Goal: Task Accomplishment & Management: Use online tool/utility

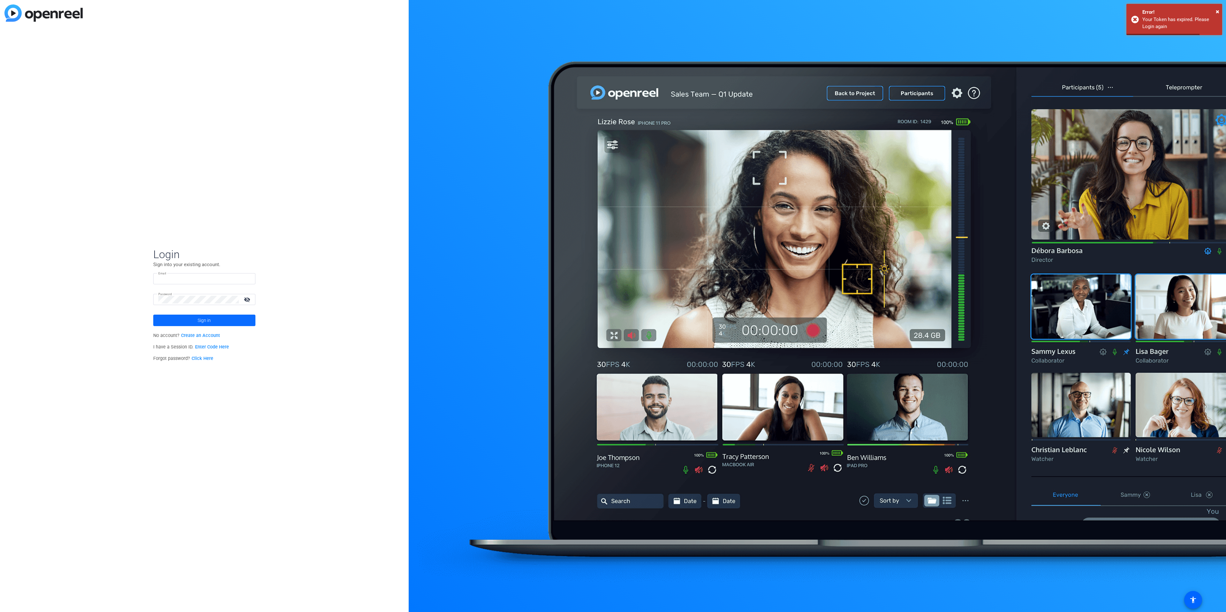
type input "[EMAIL_ADDRESS][DOMAIN_NAME]"
click at [218, 322] on span at bounding box center [204, 320] width 102 height 15
click at [221, 330] on mat-card-content "TI TubeScience Inc. navigate_next" at bounding box center [204, 322] width 120 height 23
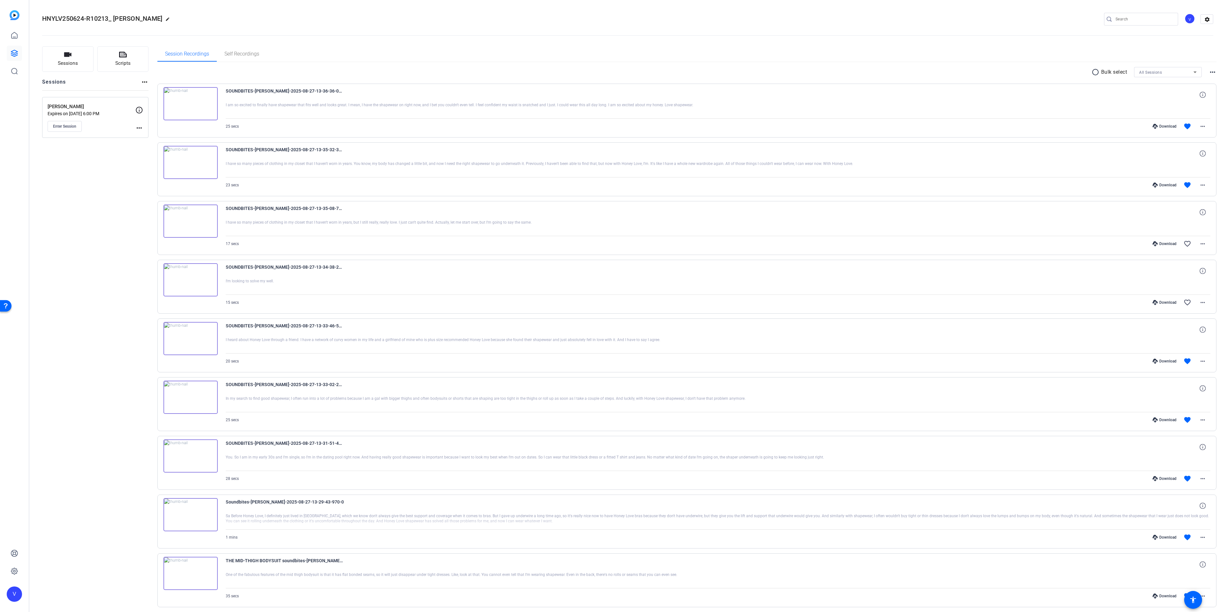
scroll to position [96, 0]
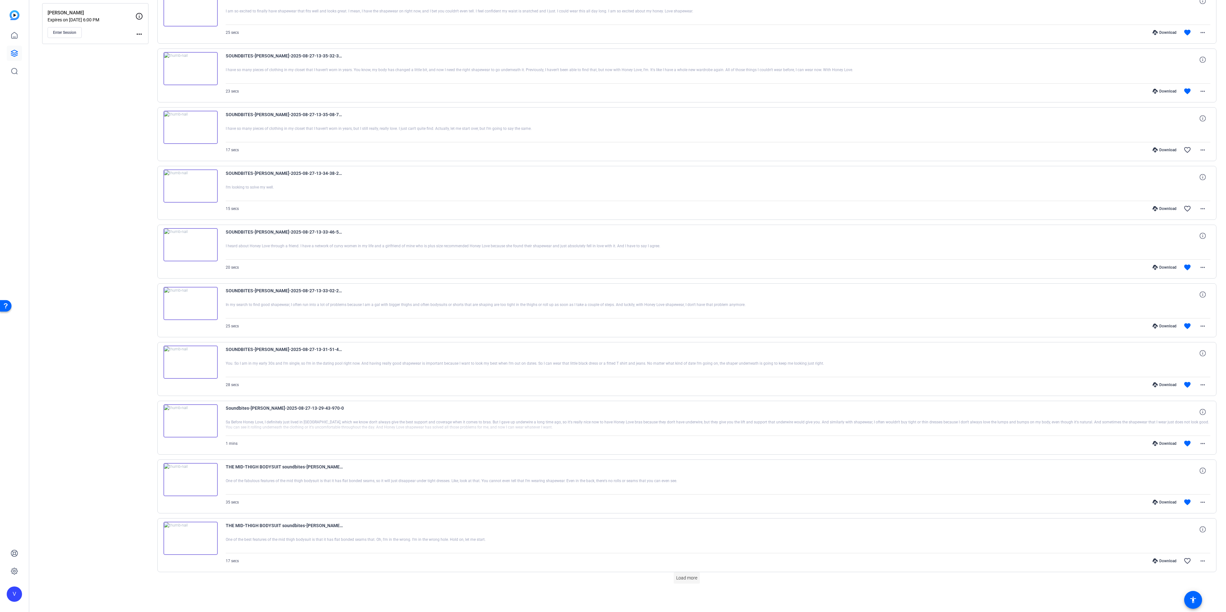
click at [676, 579] on span "Load more" at bounding box center [686, 578] width 21 height 7
click at [686, 584] on span at bounding box center [687, 578] width 26 height 15
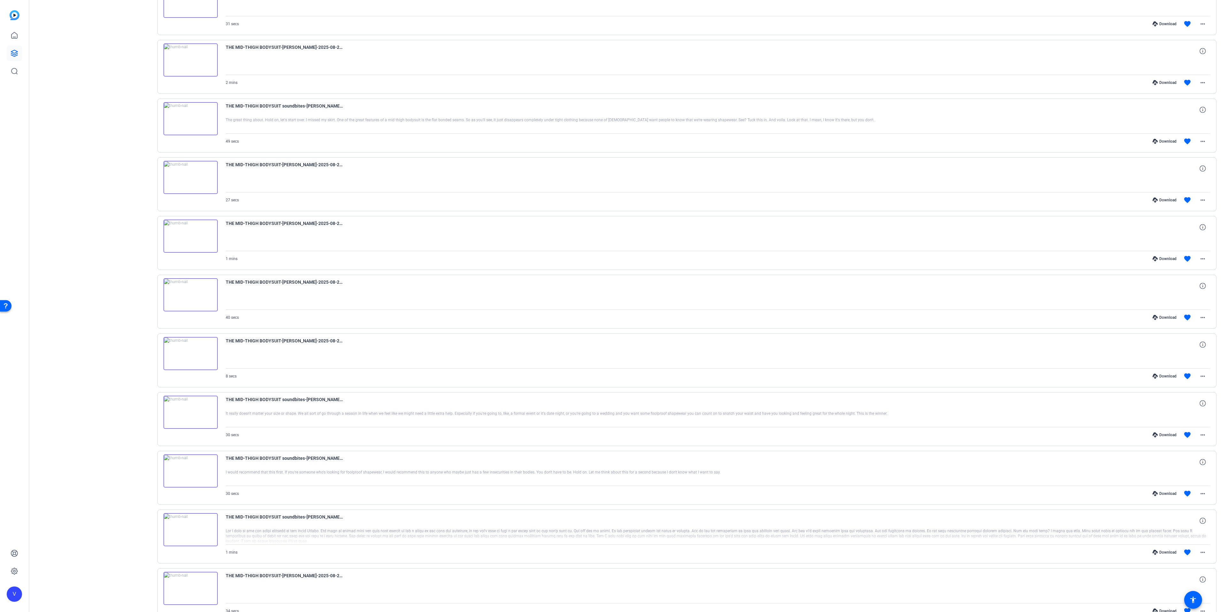
click at [202, 529] on img at bounding box center [190, 529] width 54 height 33
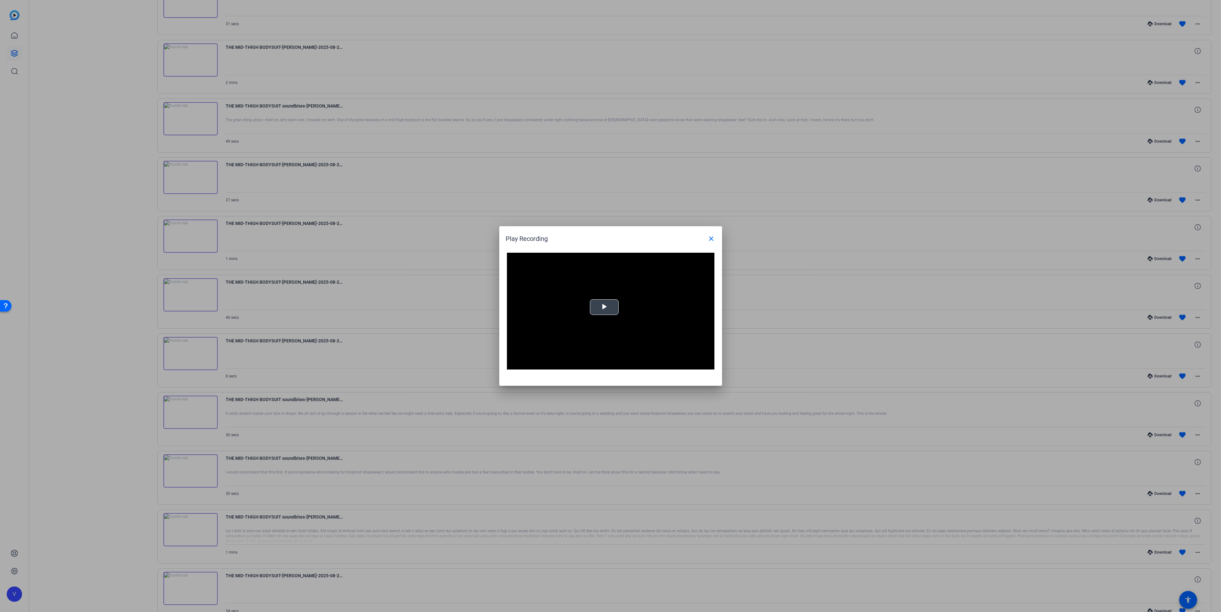
click at [604, 307] on span "Video Player" at bounding box center [604, 307] width 0 height 0
click at [595, 363] on div "Loaded : 100.00% 0:37 0:00" at bounding box center [604, 365] width 142 height 10
click at [516, 365] on span "Video Player" at bounding box center [513, 365] width 13 height 0
drag, startPoint x: 292, startPoint y: 430, endPoint x: 297, endPoint y: 431, distance: 4.6
click at [292, 430] on div at bounding box center [610, 306] width 1221 height 612
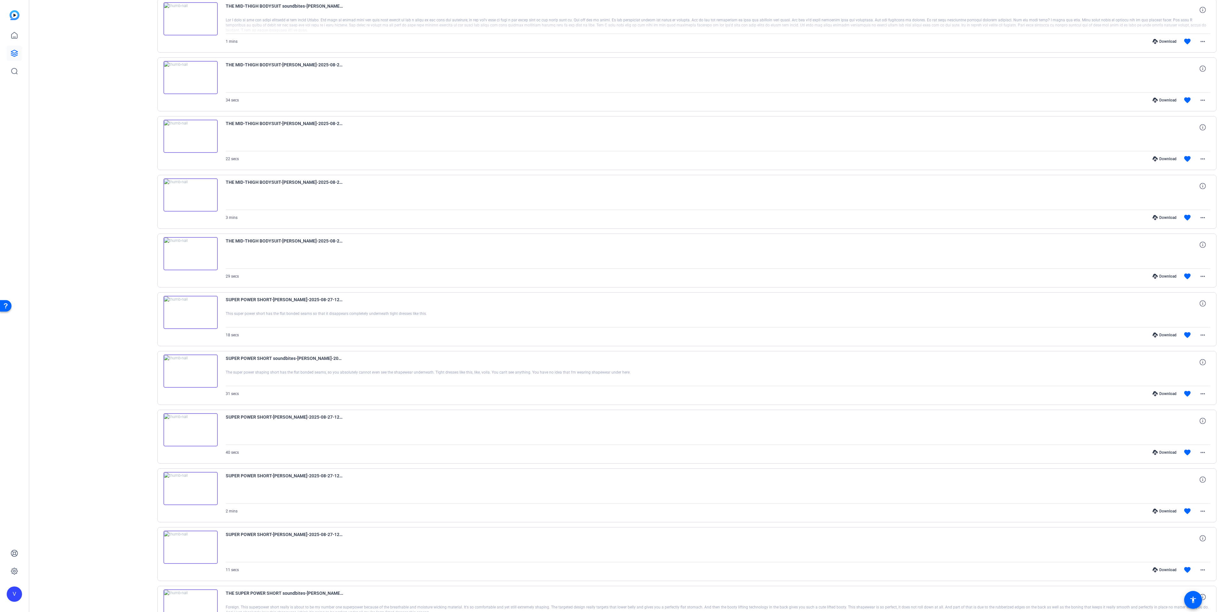
scroll to position [1282, 0]
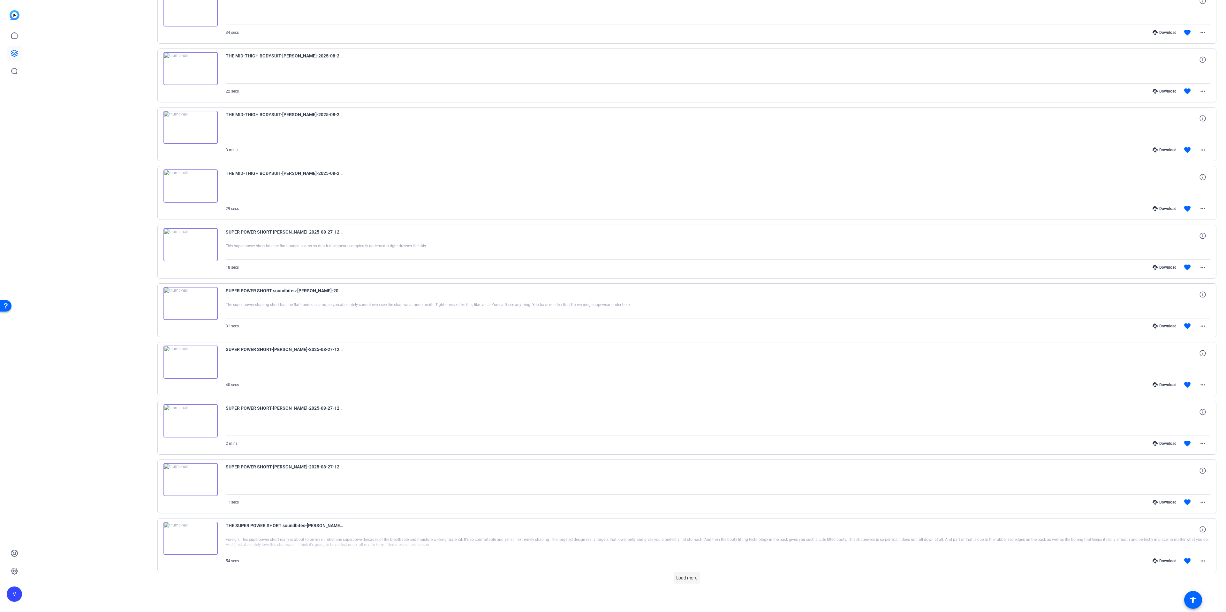
click at [695, 582] on span at bounding box center [687, 578] width 26 height 15
click at [688, 571] on span at bounding box center [687, 578] width 26 height 15
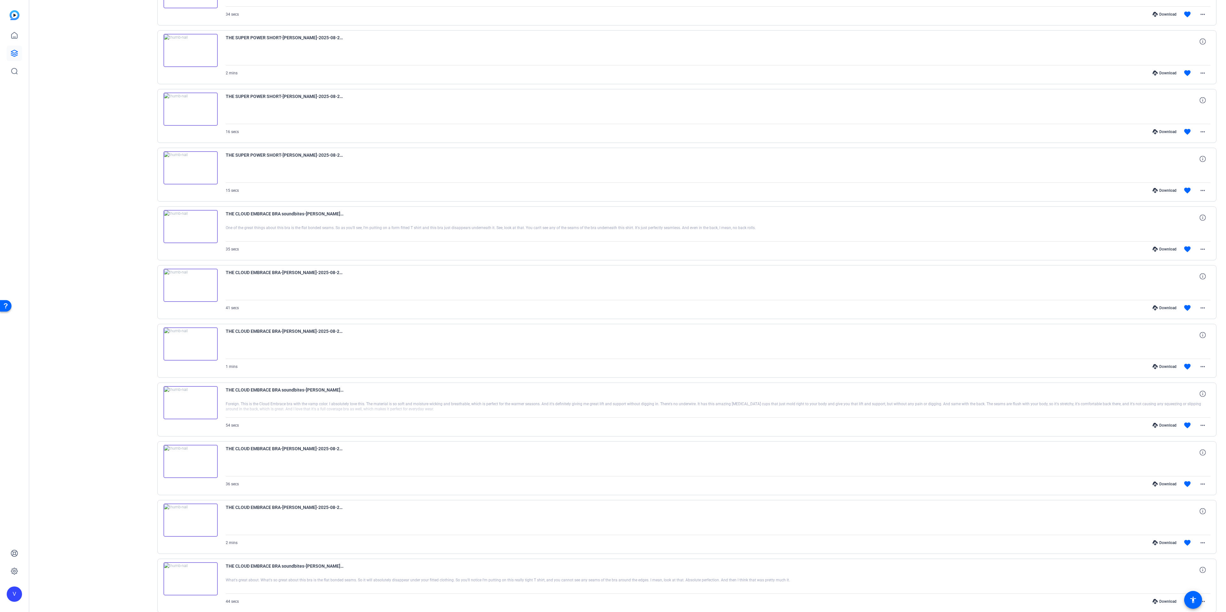
scroll to position [2467, 0]
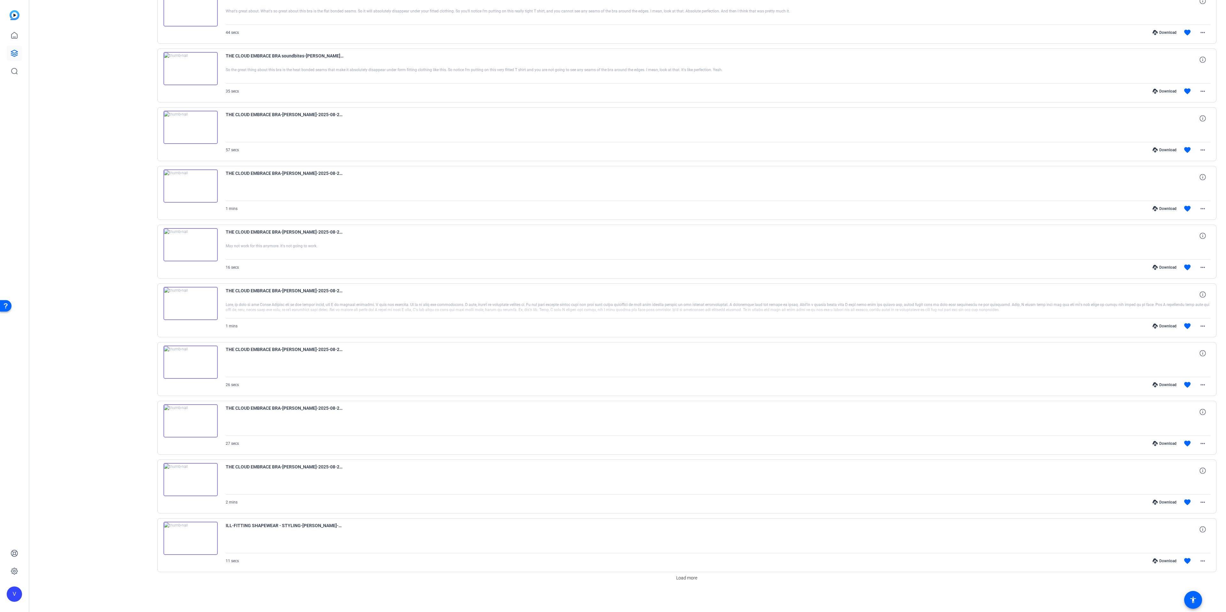
click at [689, 580] on span "Load more" at bounding box center [686, 578] width 21 height 7
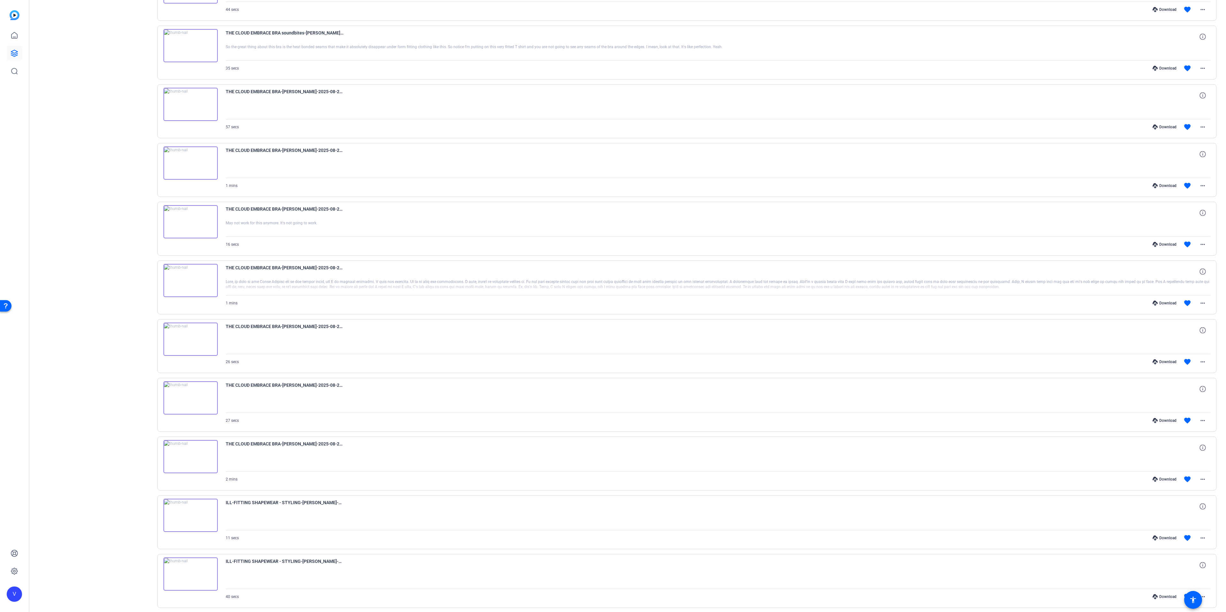
scroll to position [3059, 0]
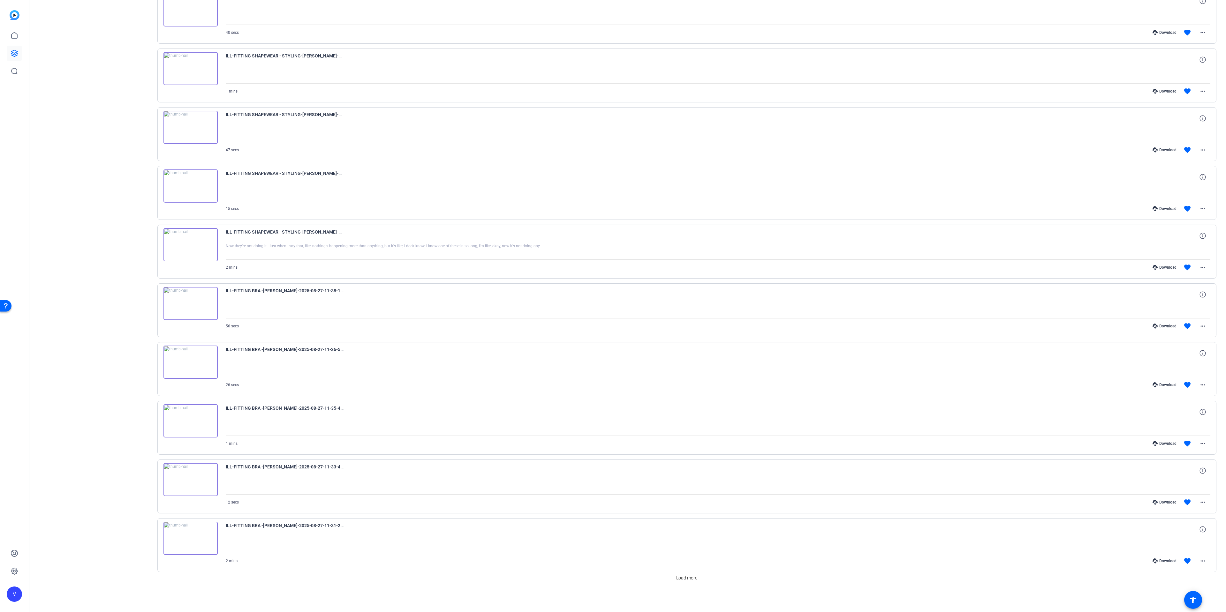
click at [686, 575] on span "Load more" at bounding box center [686, 578] width 21 height 7
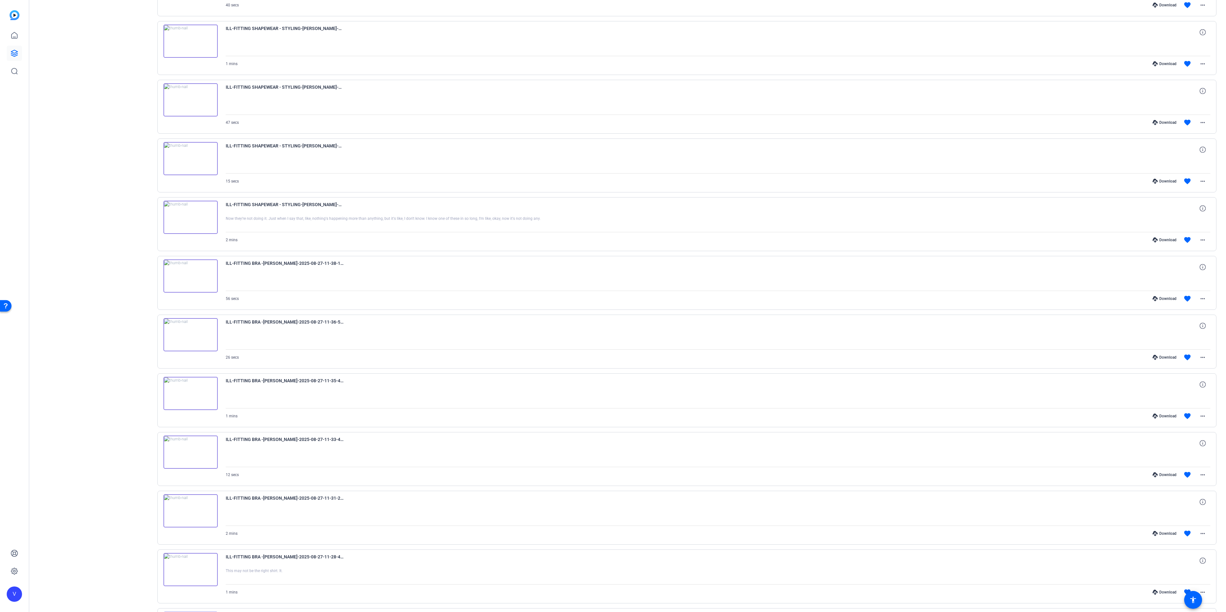
scroll to position [3650, 0]
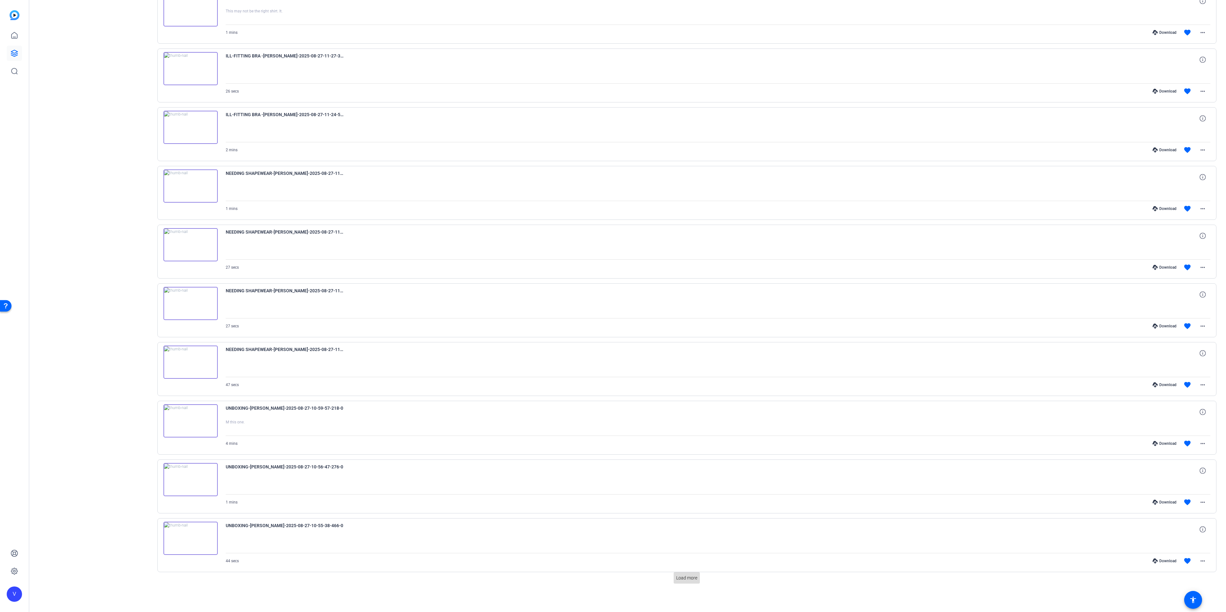
click at [685, 579] on span "Load more" at bounding box center [686, 578] width 21 height 7
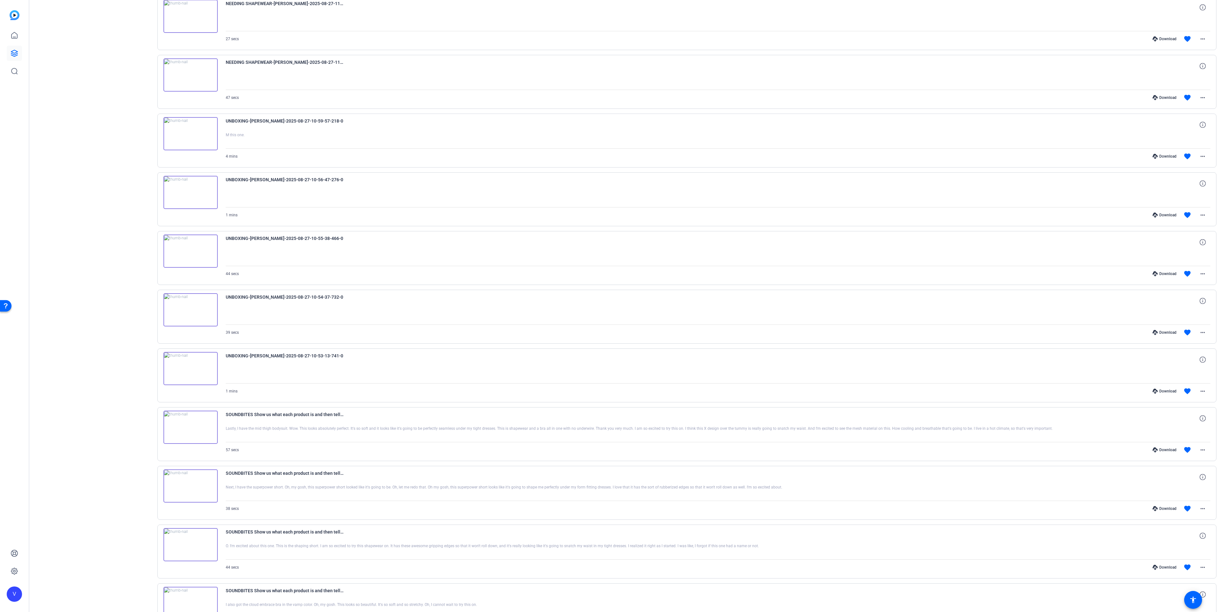
scroll to position [4243, 0]
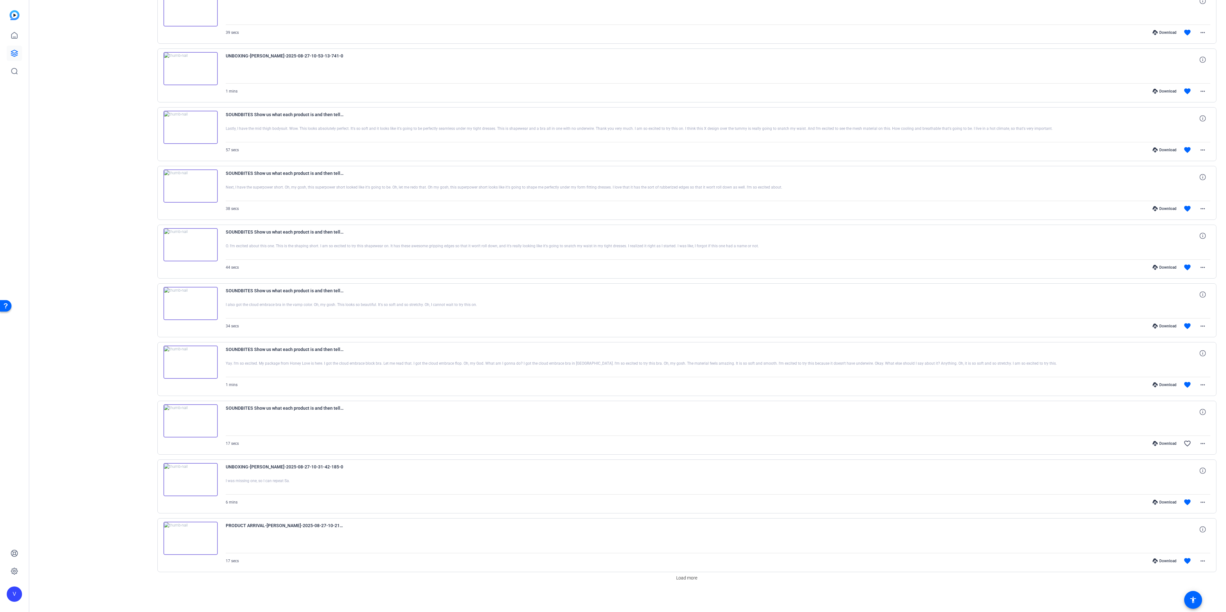
click at [681, 583] on span at bounding box center [687, 578] width 26 height 15
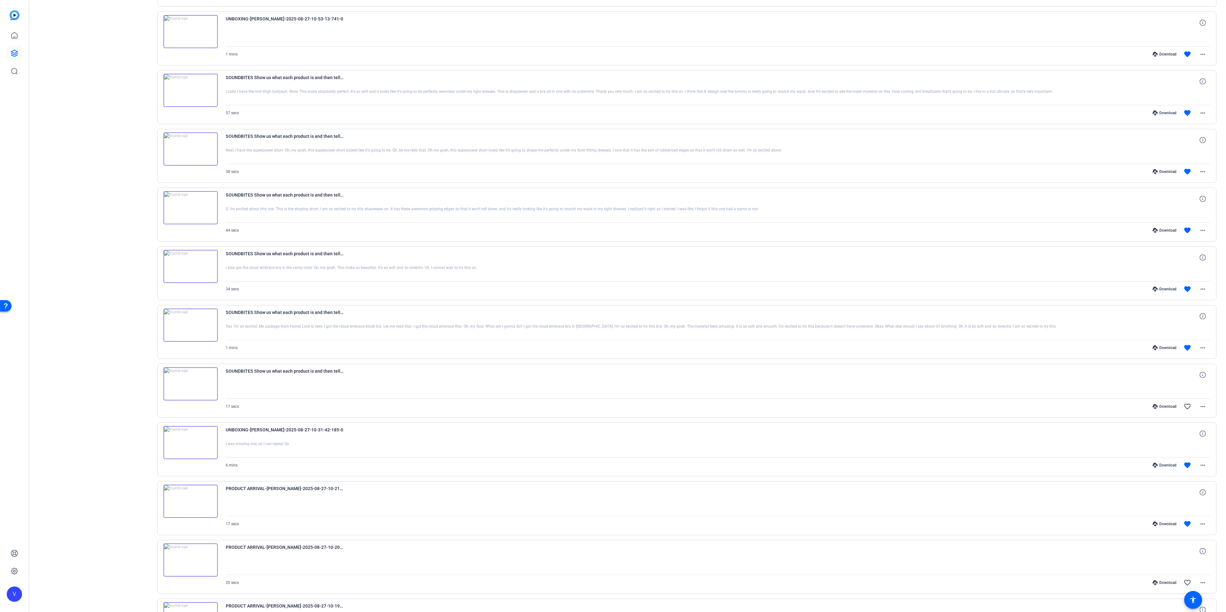
scroll to position [4409, 0]
